Goal: Task Accomplishment & Management: Use online tool/utility

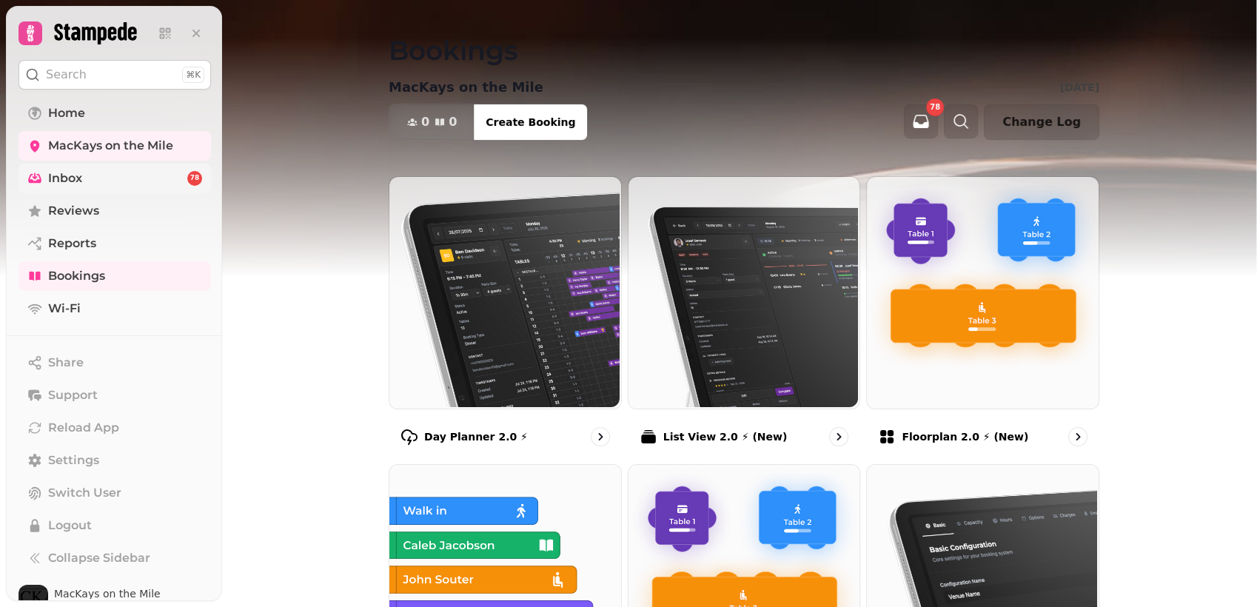
click at [74, 173] on span "Inbox" at bounding box center [65, 178] width 34 height 18
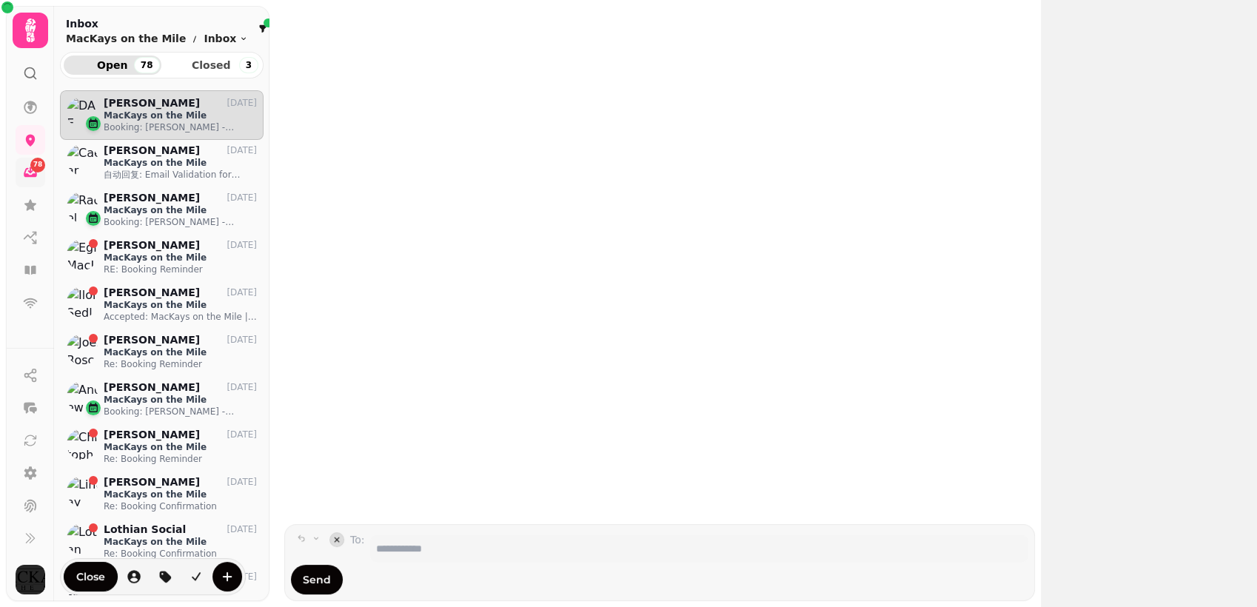
scroll to position [491, 190]
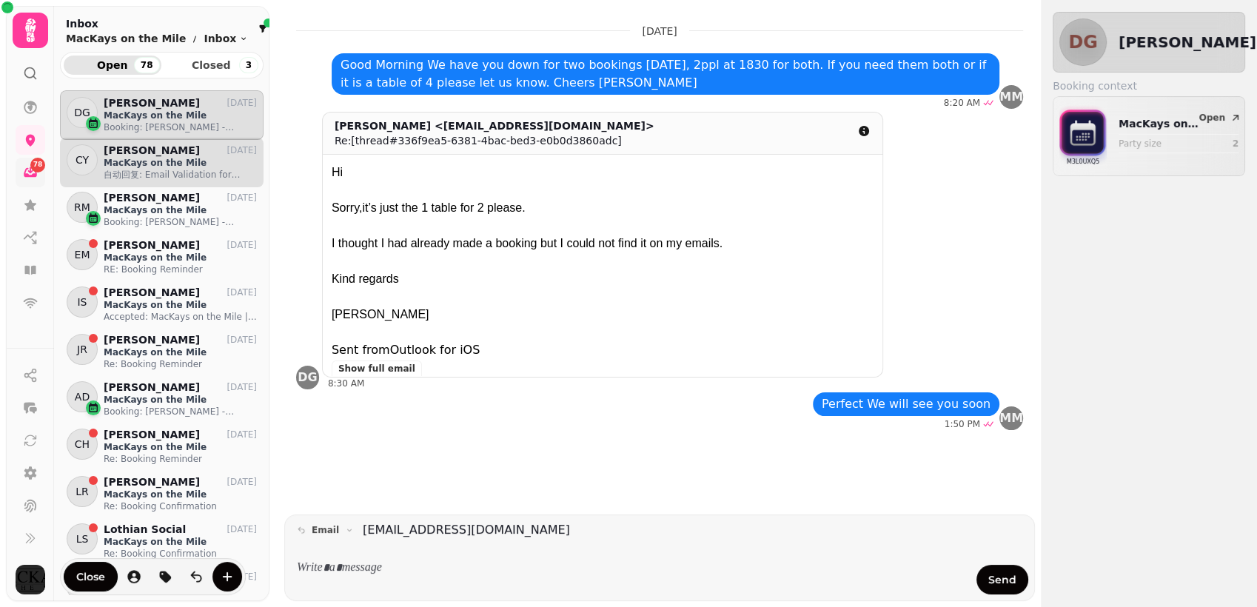
click at [172, 165] on p "MacKays on the Mile" at bounding box center [180, 163] width 153 height 12
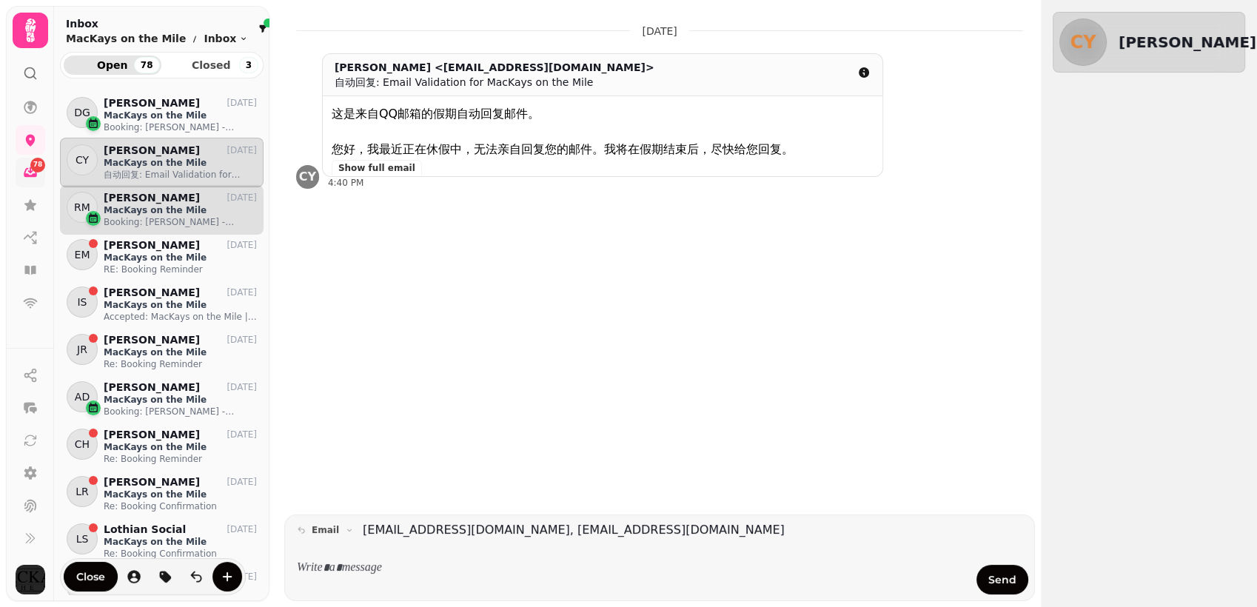
click at [172, 203] on p "[PERSON_NAME]" at bounding box center [152, 198] width 96 height 13
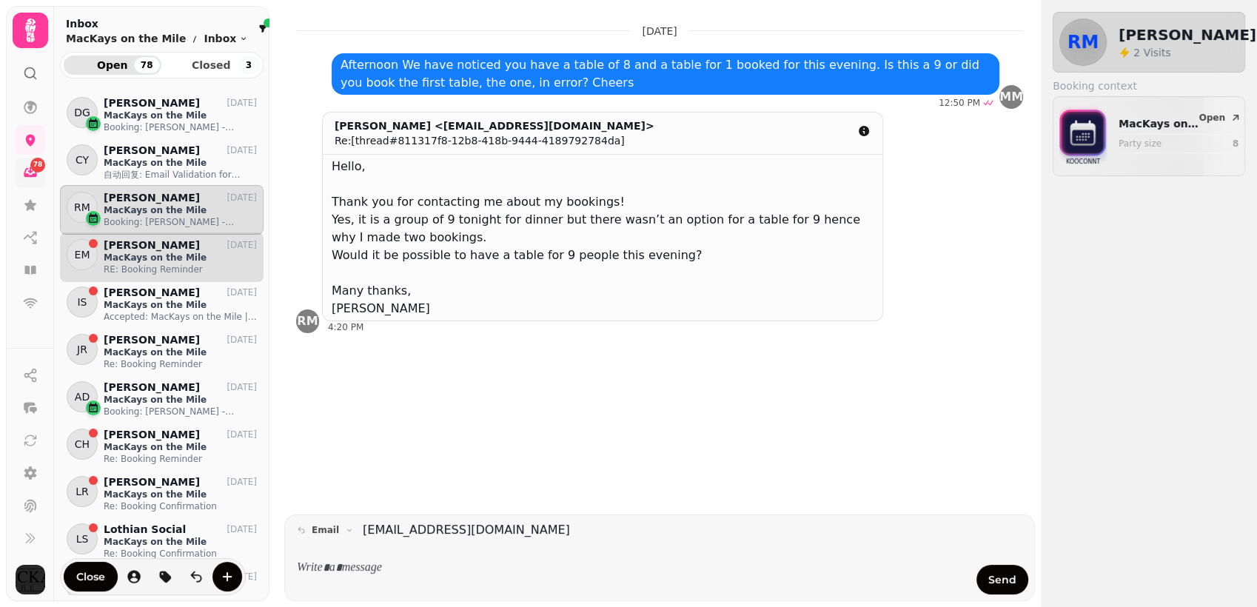
click at [154, 257] on p "MacKays on the Mile" at bounding box center [180, 258] width 153 height 12
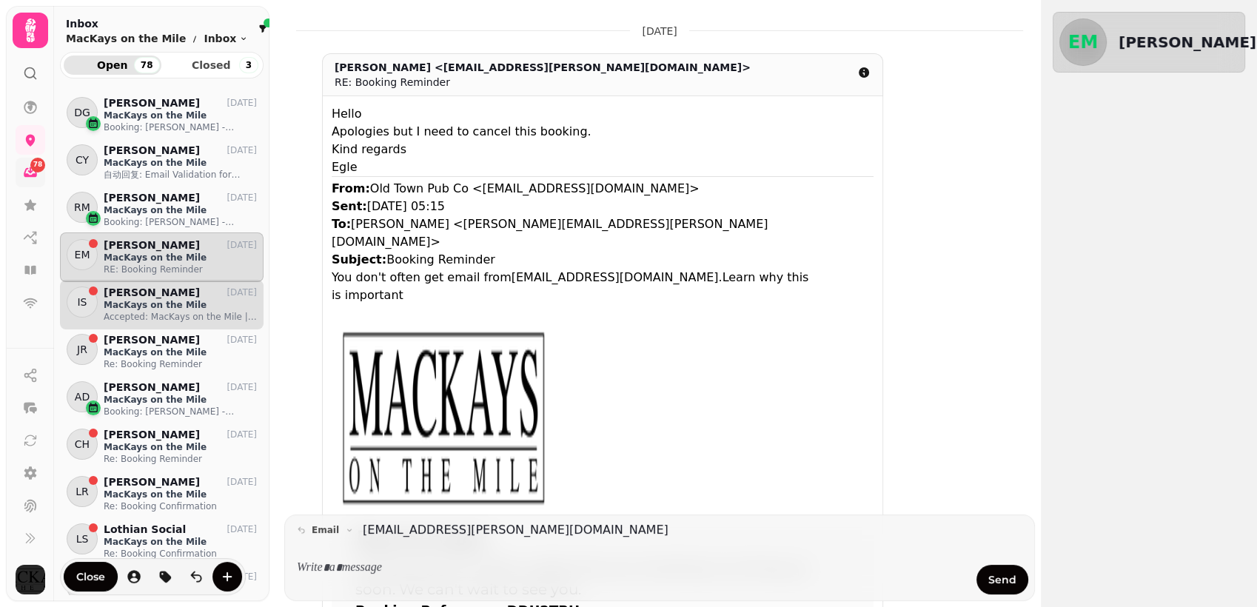
click at [150, 309] on p "MacKays on the Mile" at bounding box center [180, 305] width 153 height 12
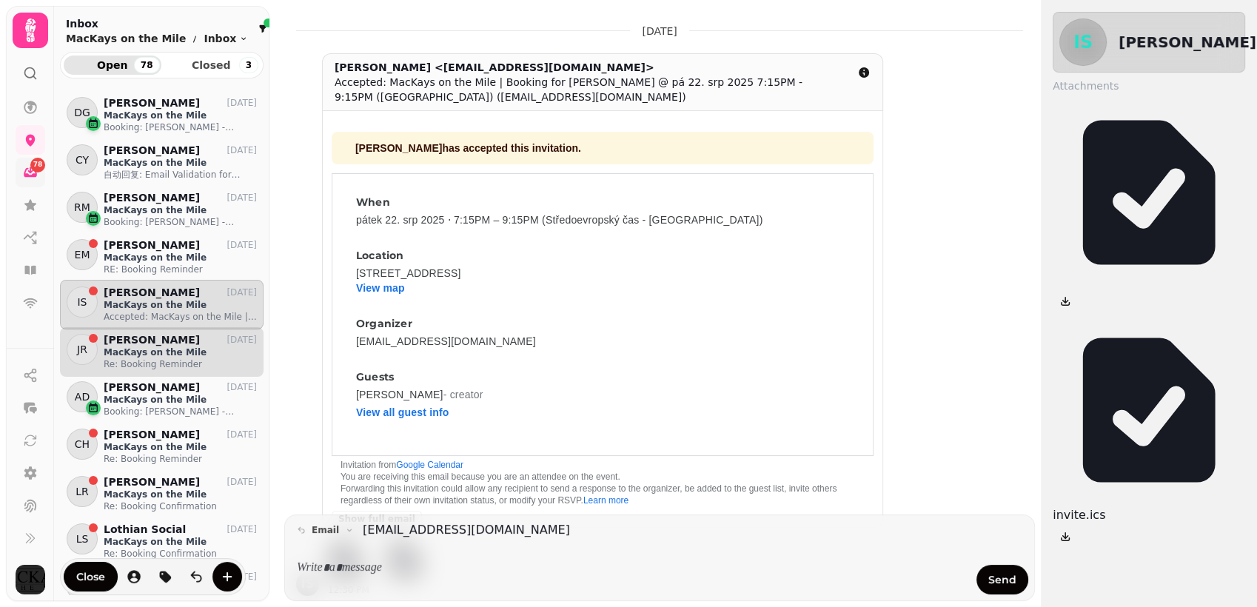
click at [147, 352] on p "MacKays on the Mile" at bounding box center [180, 352] width 153 height 12
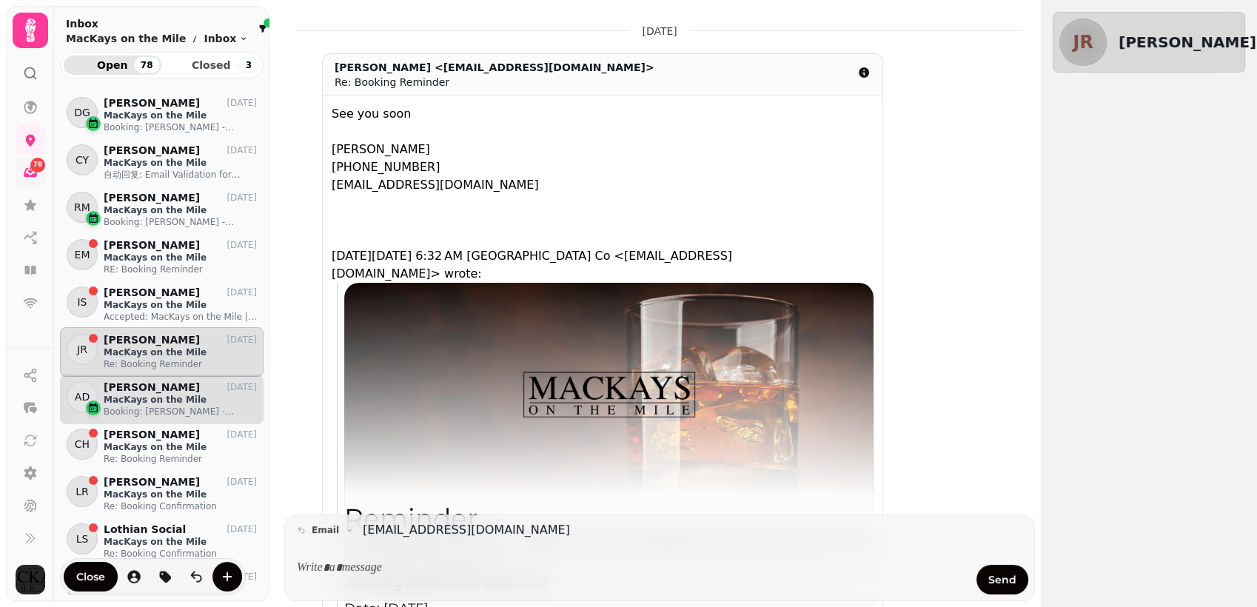
click at [152, 388] on p "[PERSON_NAME]" at bounding box center [152, 387] width 96 height 13
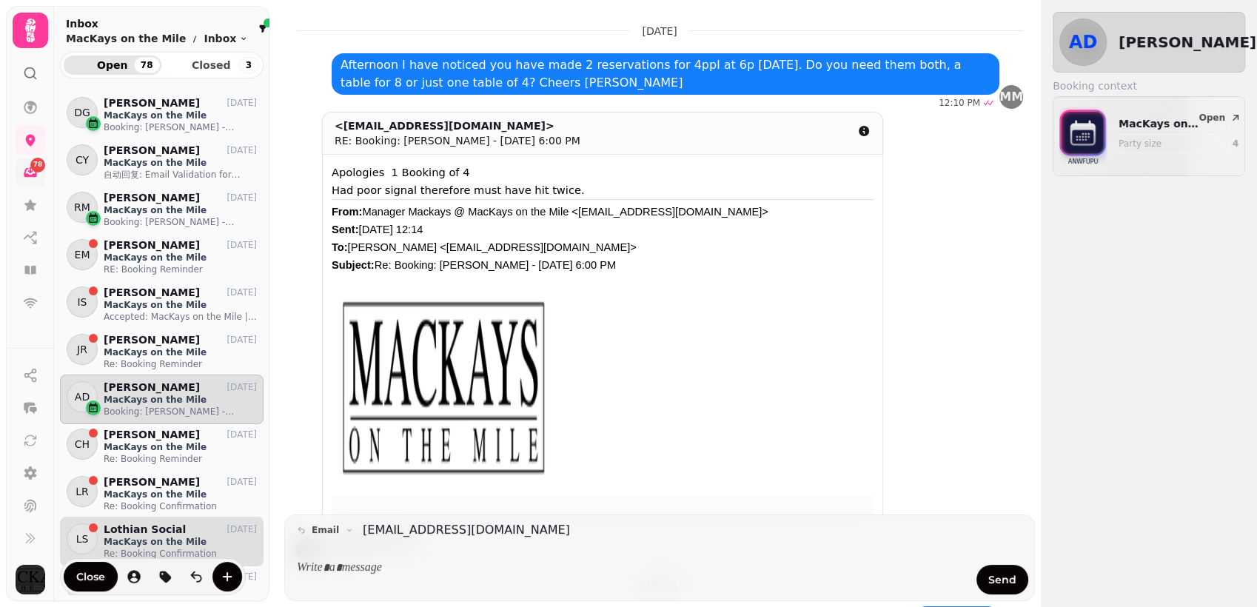
click at [182, 536] on p "MacKays on the Mile" at bounding box center [180, 542] width 153 height 12
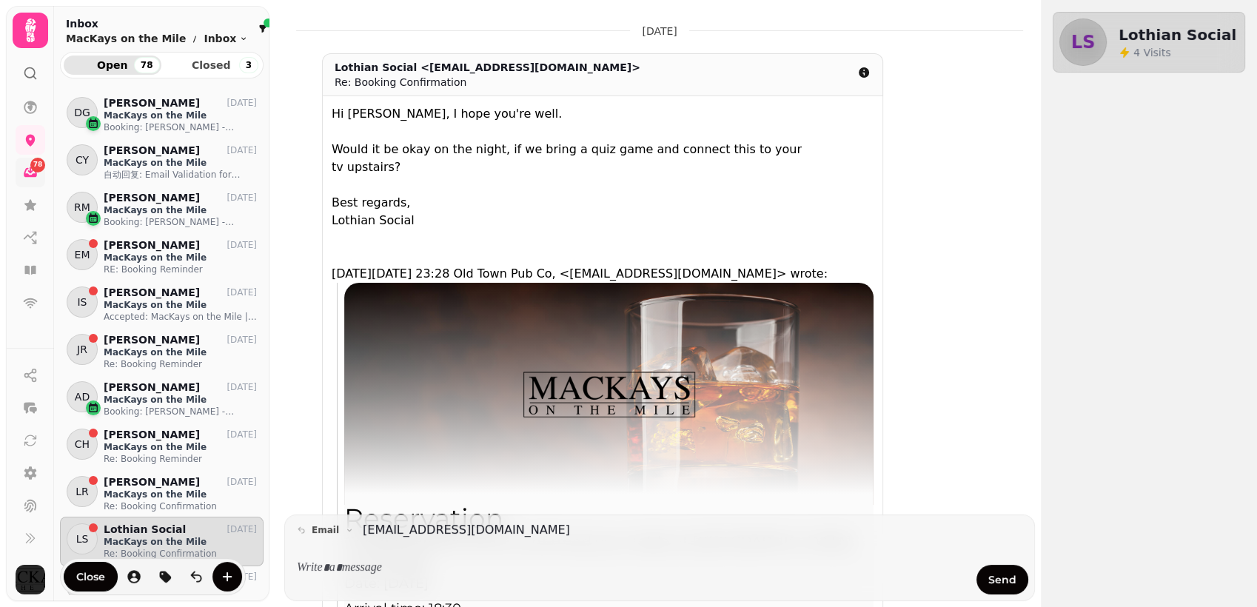
click at [349, 574] on p at bounding box center [632, 567] width 647 height 17
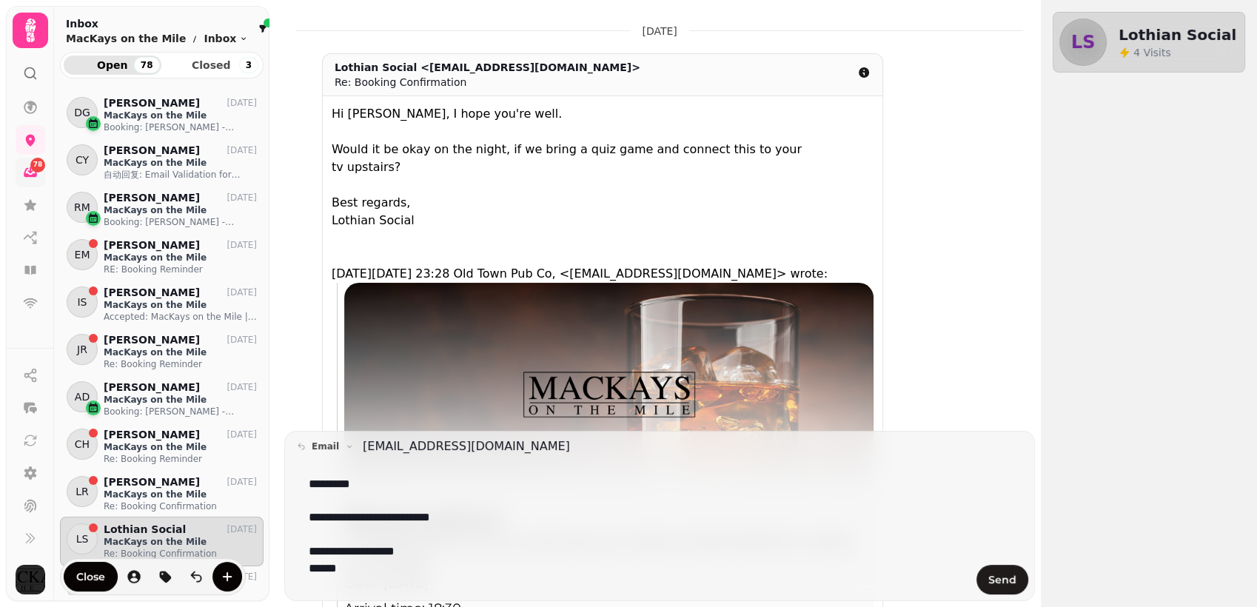
click at [1012, 574] on span "Send" at bounding box center [1002, 579] width 28 height 10
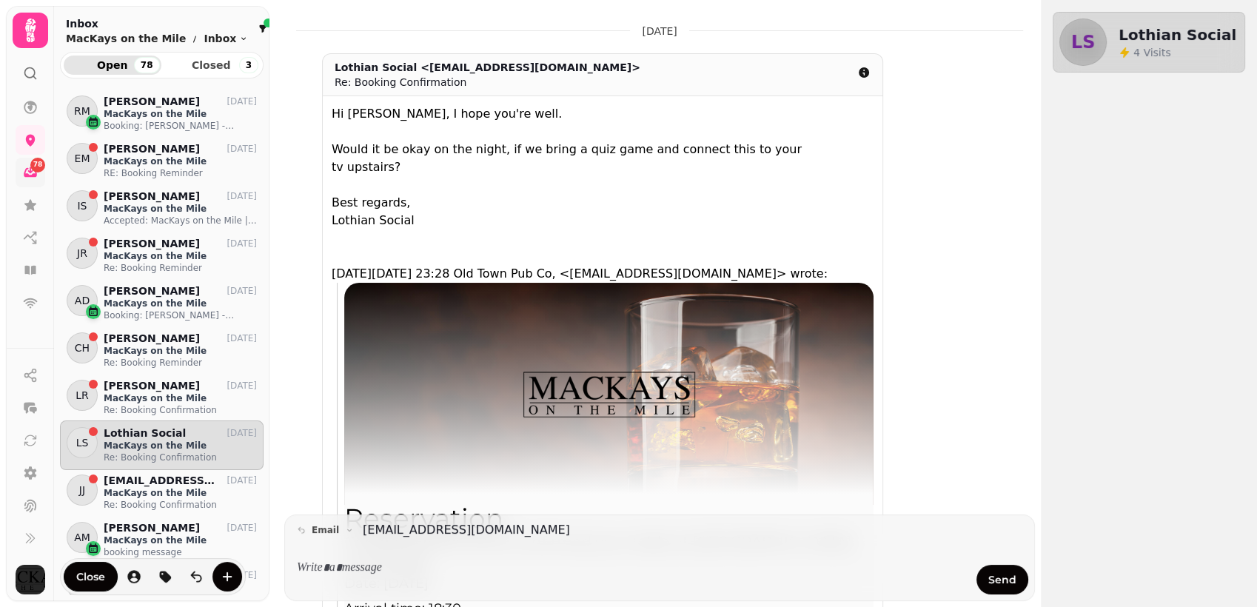
scroll to position [131, 0]
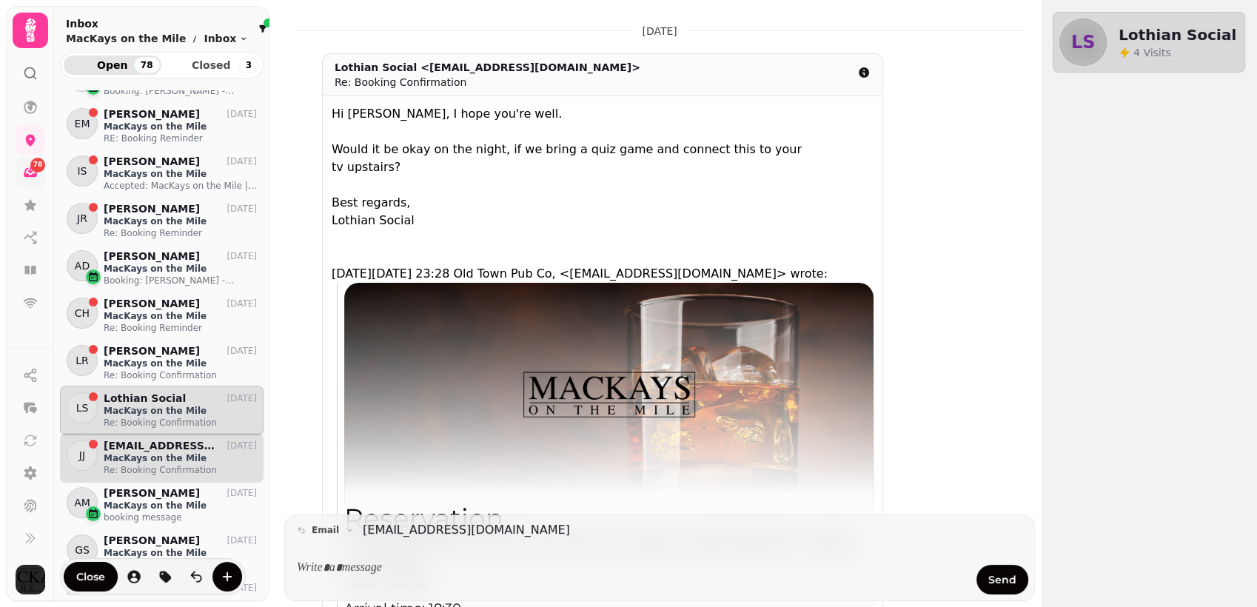
click at [173, 448] on p "[EMAIL_ADDRESS][DOMAIN_NAME] [EMAIL_ADDRESS][DOMAIN_NAME]" at bounding box center [161, 446] width 115 height 13
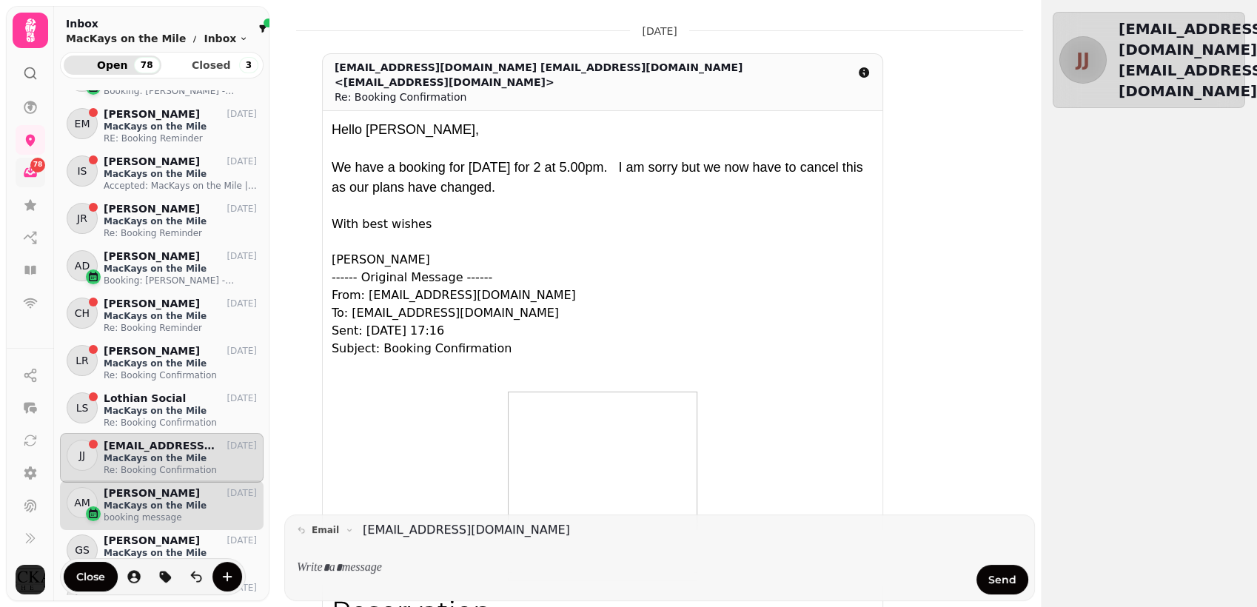
click at [156, 497] on p "[PERSON_NAME]" at bounding box center [152, 493] width 96 height 13
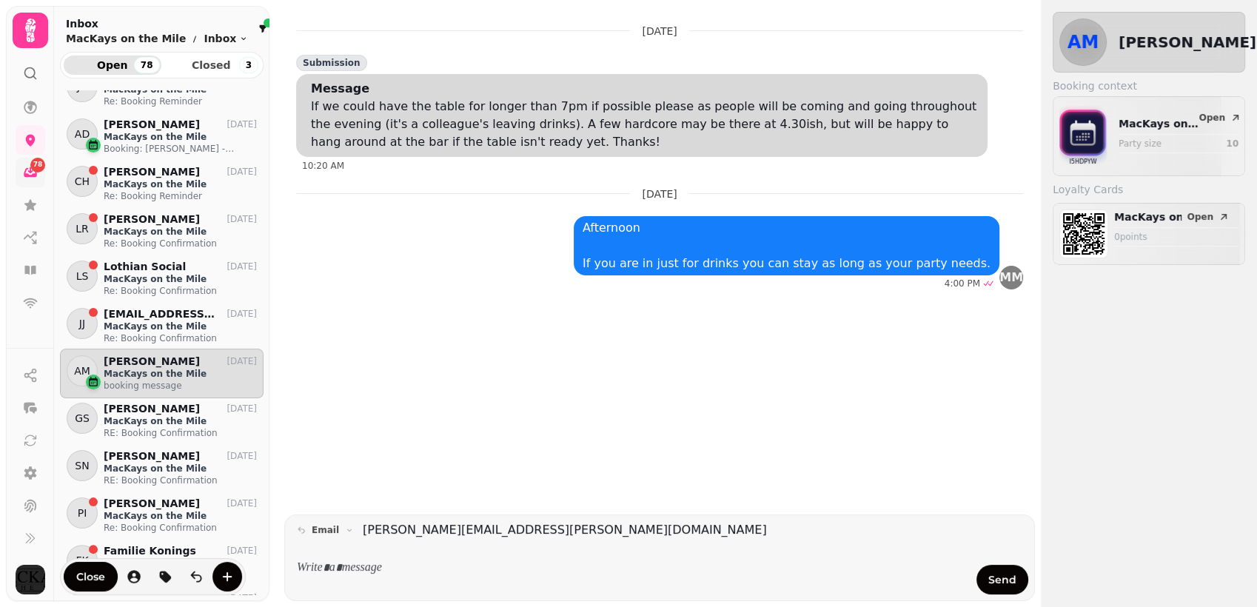
scroll to position [296, 0]
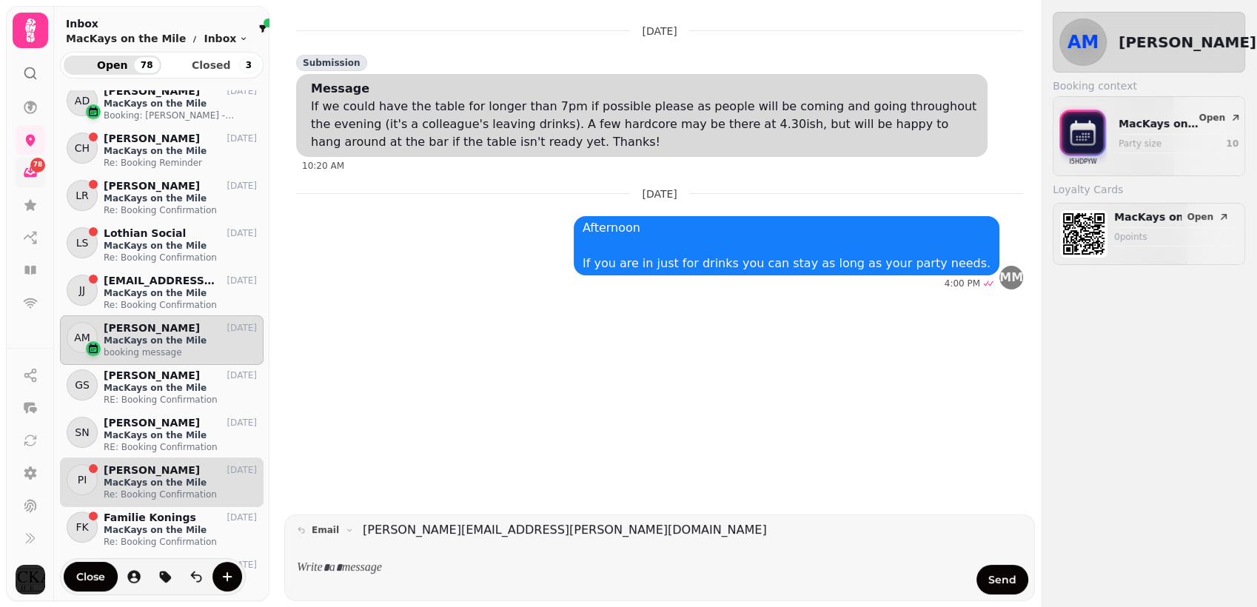
click at [159, 473] on div "[PERSON_NAME] [DATE]" at bounding box center [180, 470] width 153 height 13
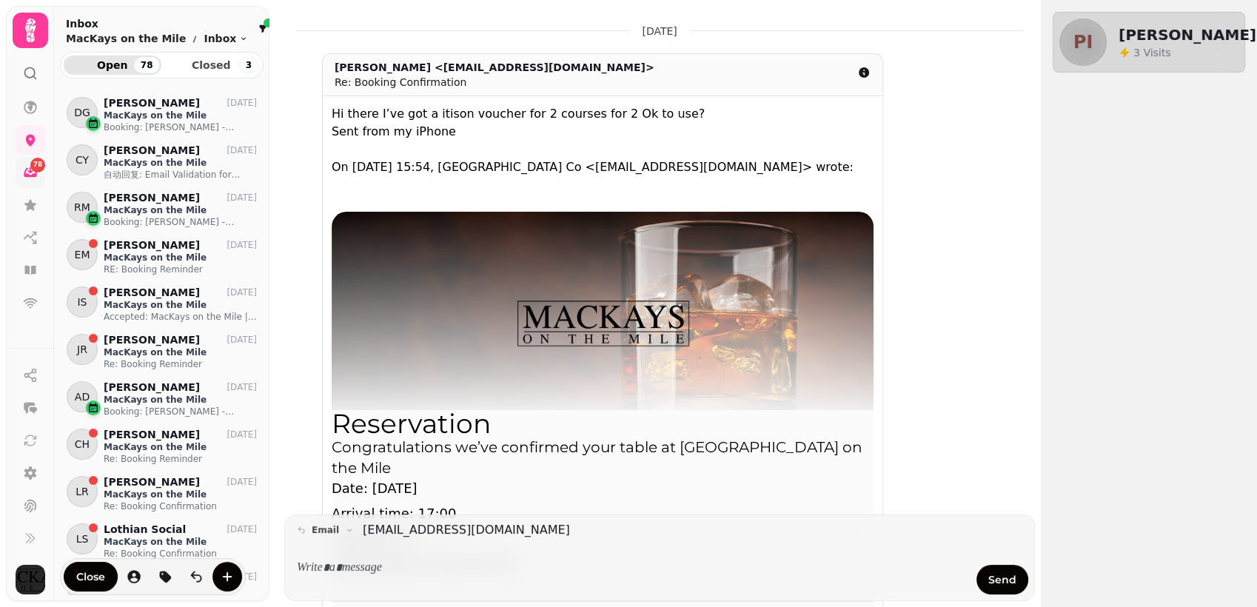
click at [263, 23] on div at bounding box center [267, 23] width 9 height 9
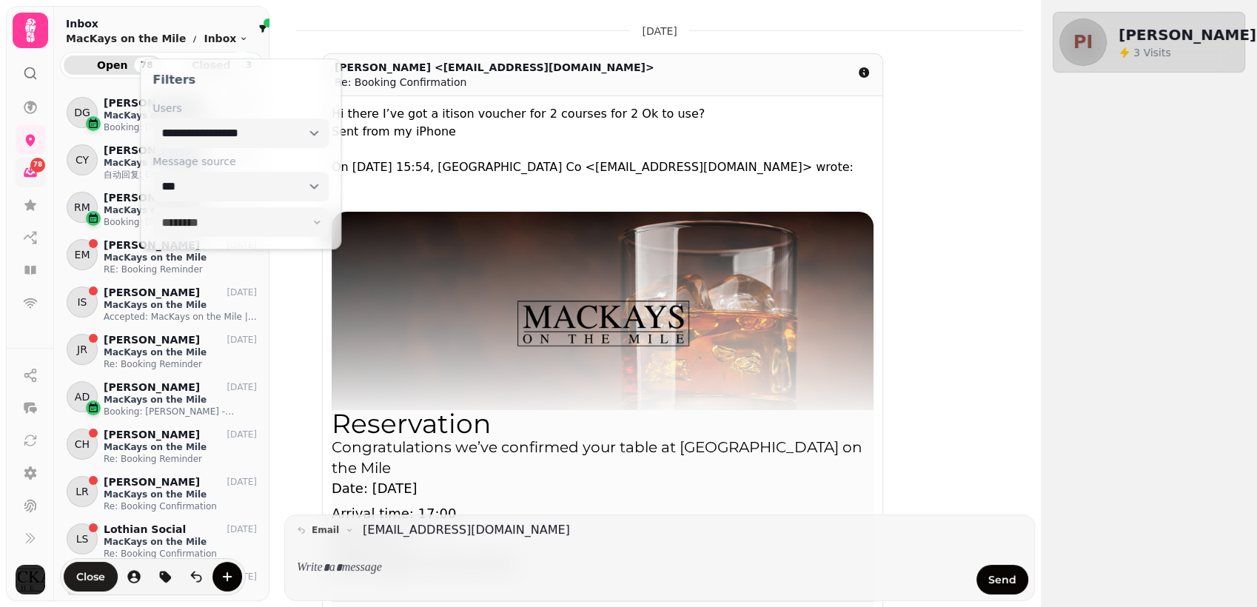
click at [101, 571] on span "Close" at bounding box center [90, 576] width 29 height 10
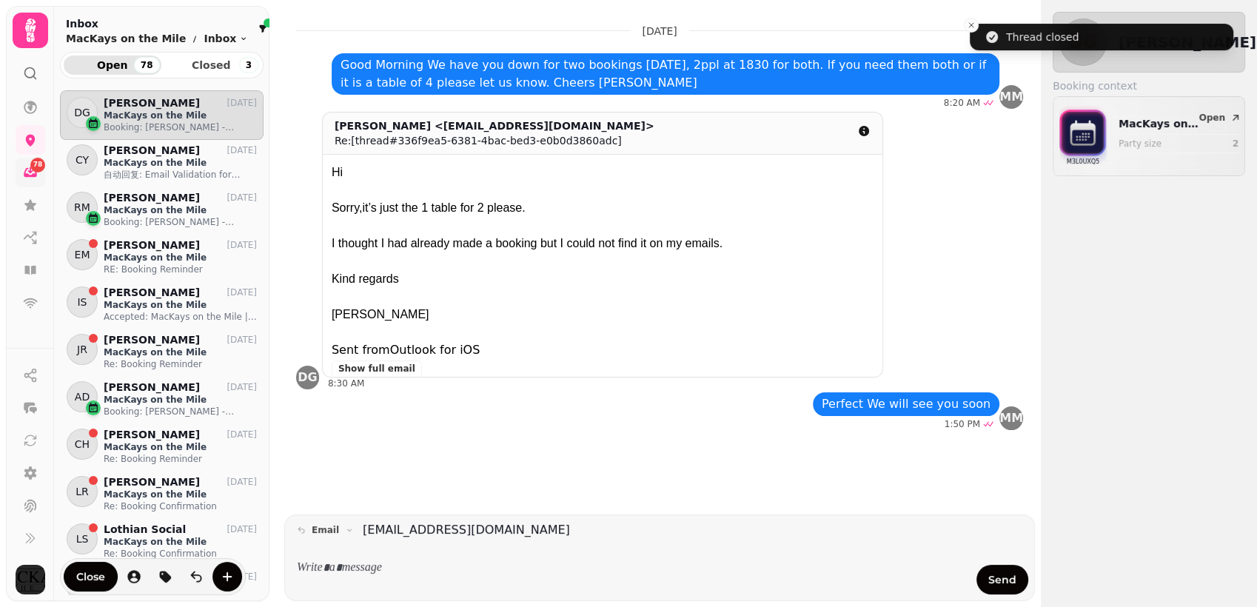
click at [37, 27] on icon at bounding box center [31, 31] width 30 height 30
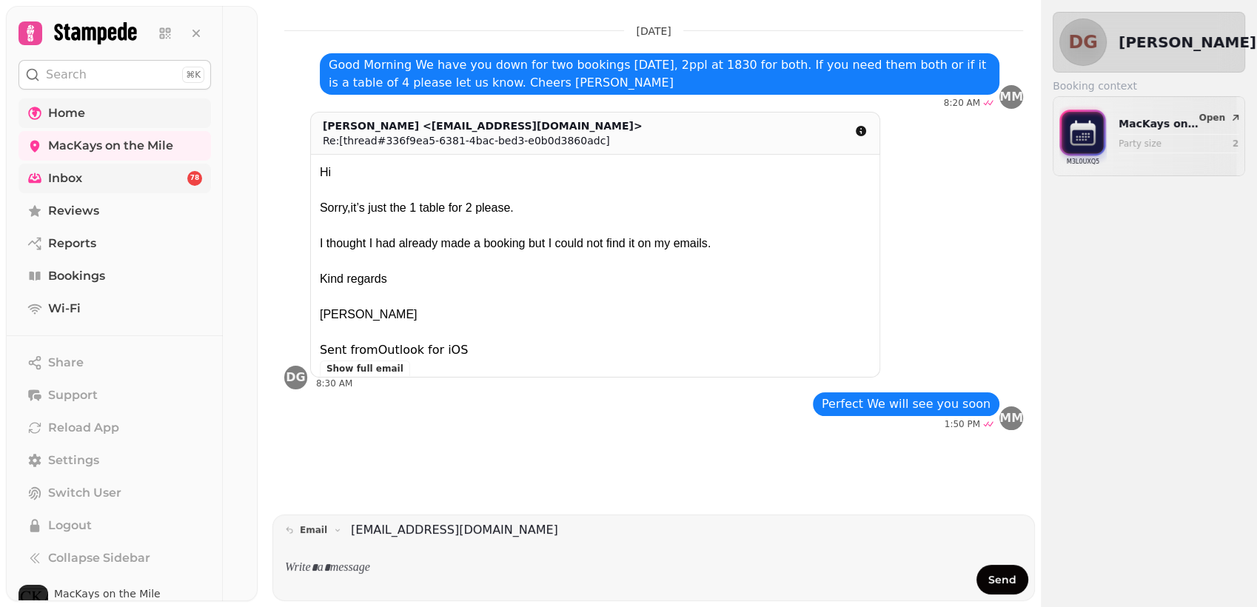
click at [65, 121] on span "Home" at bounding box center [66, 113] width 37 height 18
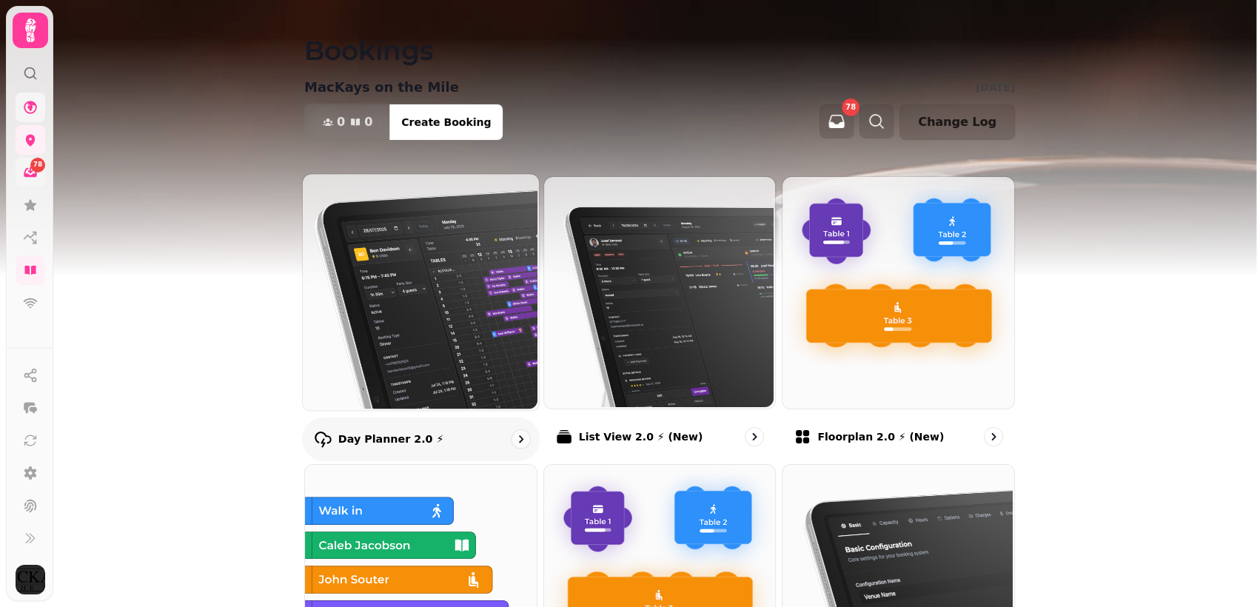
click at [377, 447] on div "Day Planner 2.0 ⚡" at bounding box center [379, 439] width 130 height 18
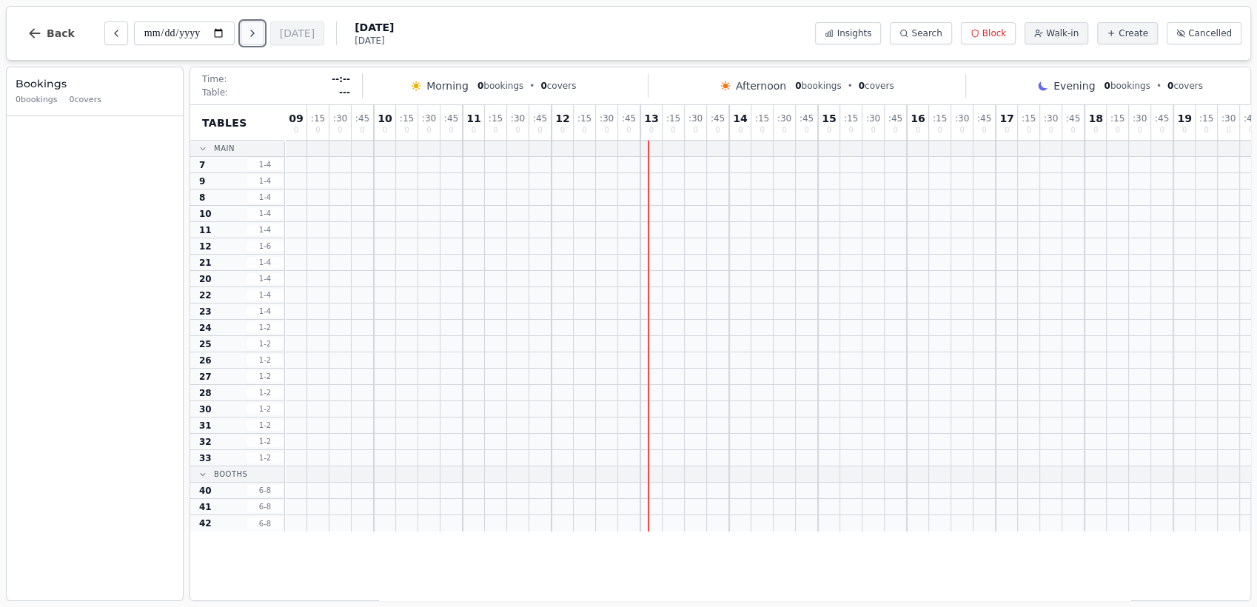
click at [252, 28] on icon "Next day" at bounding box center [252, 33] width 12 height 12
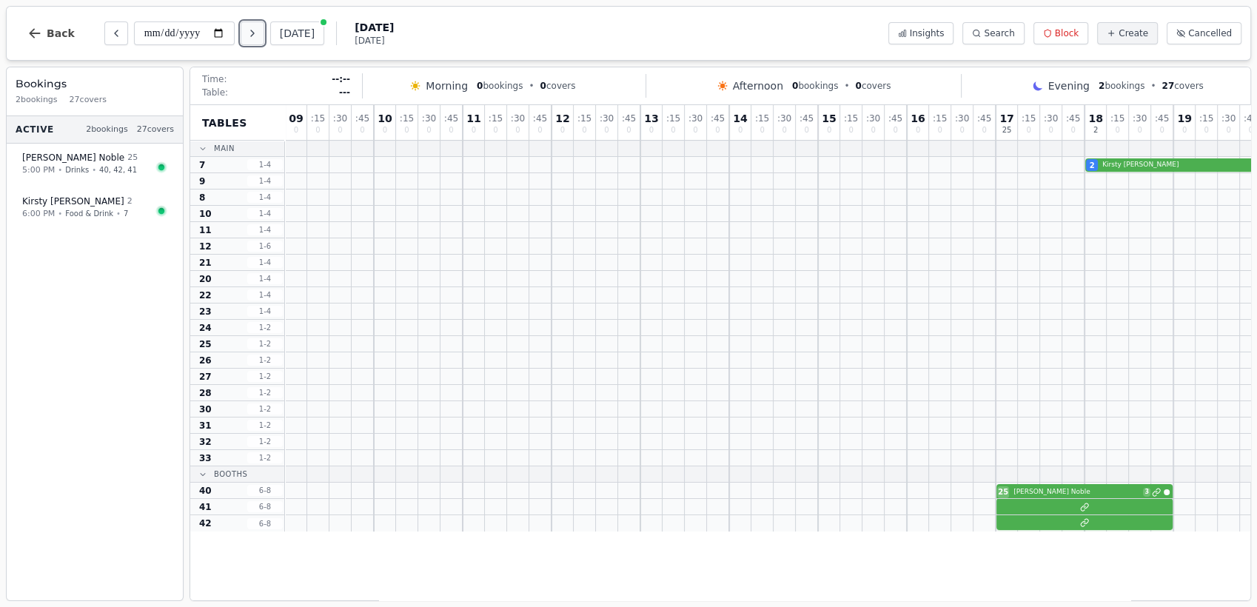
click at [252, 28] on icon "Next day" at bounding box center [252, 33] width 12 height 12
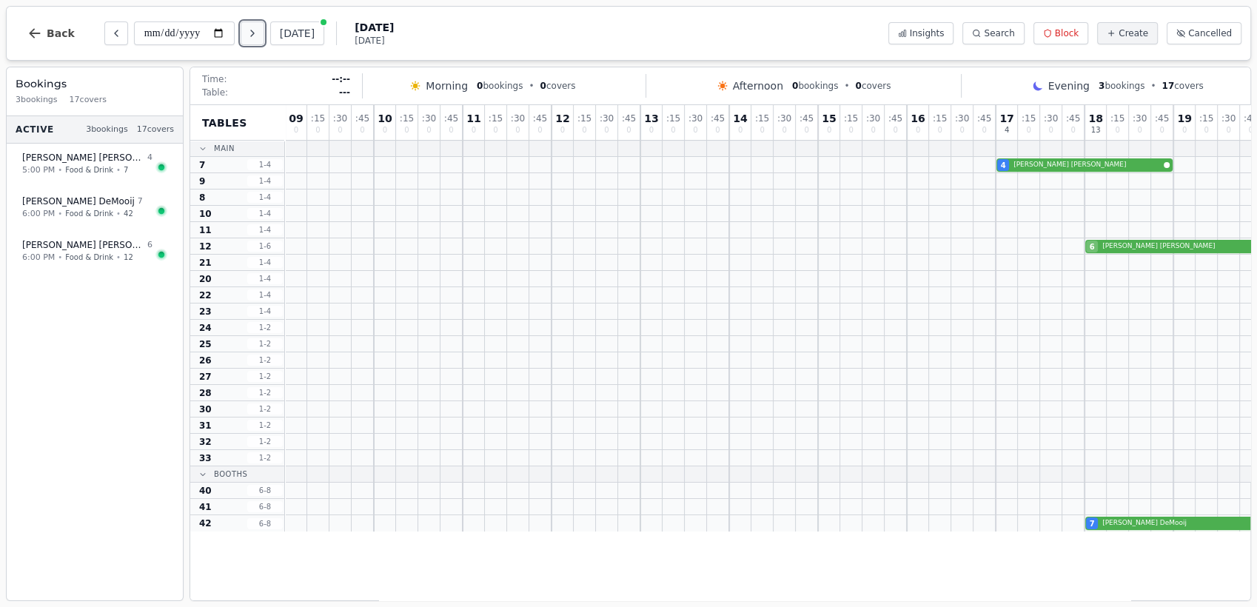
click at [252, 28] on icon "Next day" at bounding box center [252, 33] width 12 height 12
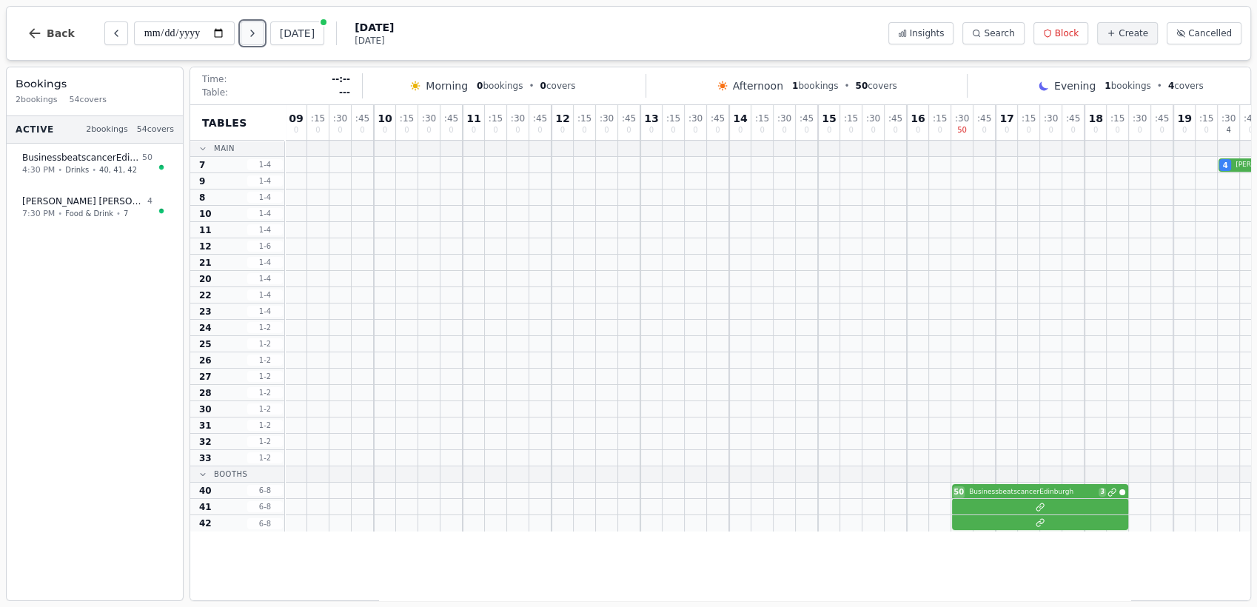
click at [252, 28] on icon "Next day" at bounding box center [252, 33] width 12 height 12
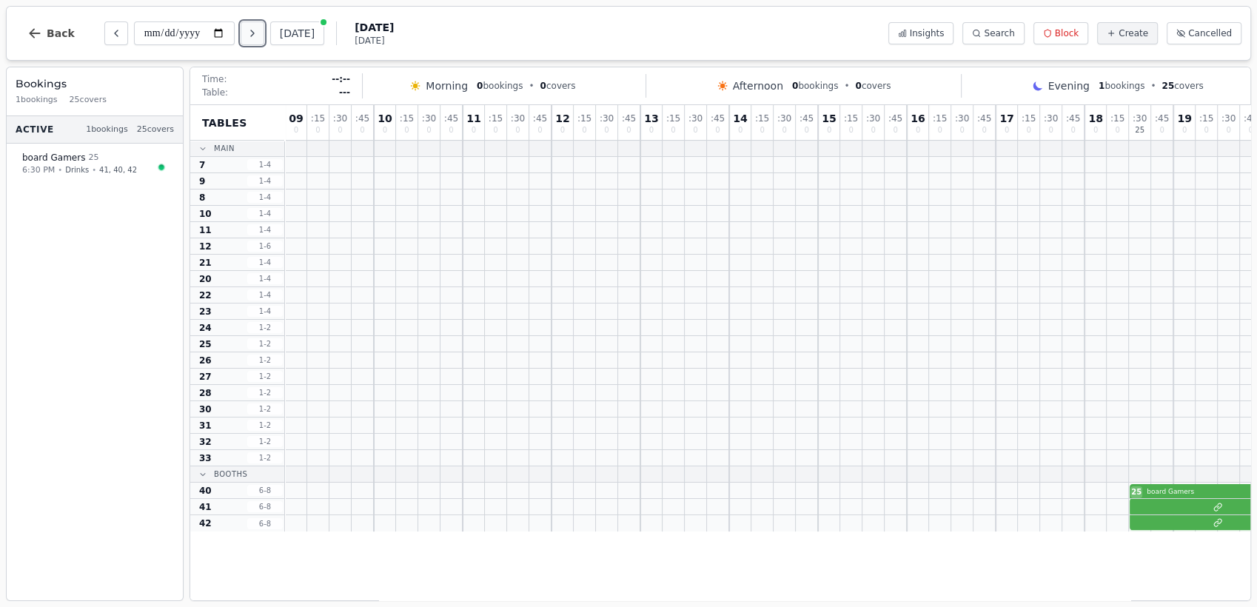
click at [252, 28] on icon "Next day" at bounding box center [252, 33] width 12 height 12
type input "**********"
